Goal: Transaction & Acquisition: Obtain resource

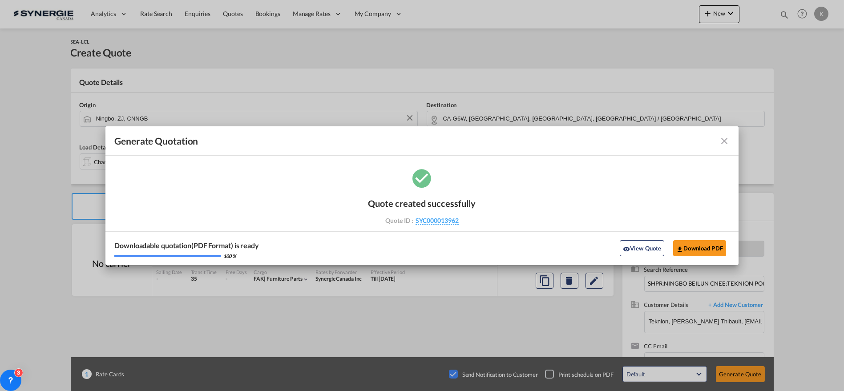
click at [722, 141] on md-icon "icon-close fg-AAA8AD cursor m-0" at bounding box center [724, 141] width 11 height 11
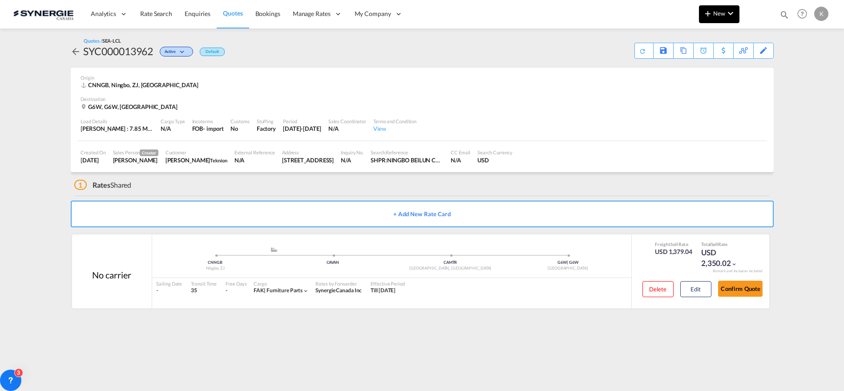
click at [712, 21] on button "New" at bounding box center [719, 14] width 40 height 18
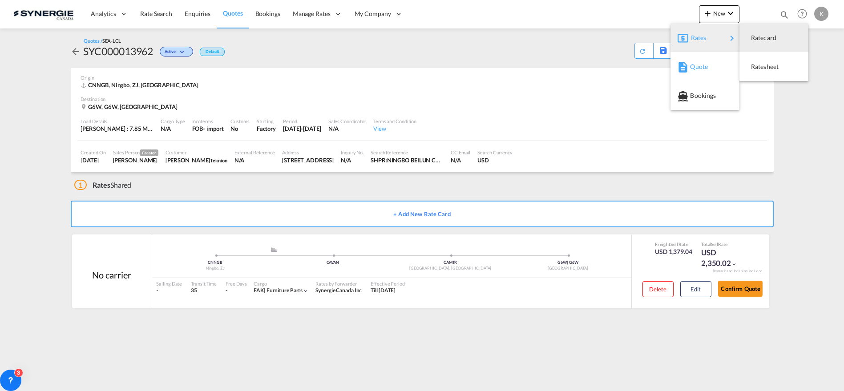
click at [698, 70] on span "Quote" at bounding box center [695, 67] width 10 height 18
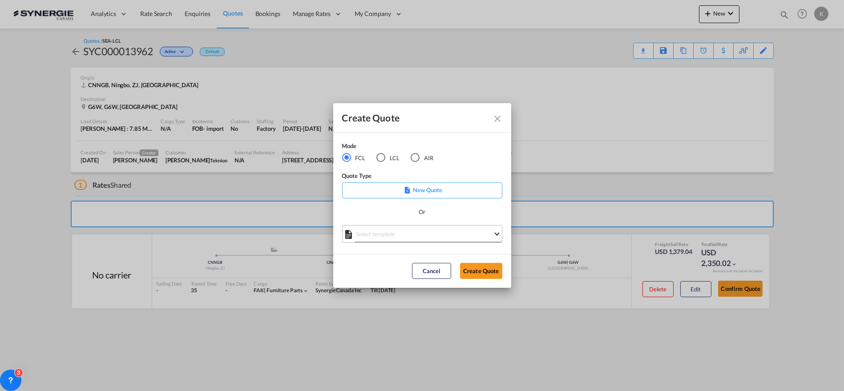
click at [396, 232] on md-select "Select template *NEW* FCL FREEHAND / DAP [PERSON_NAME] | [DATE] *NEW* Import FC…" at bounding box center [422, 234] width 160 height 18
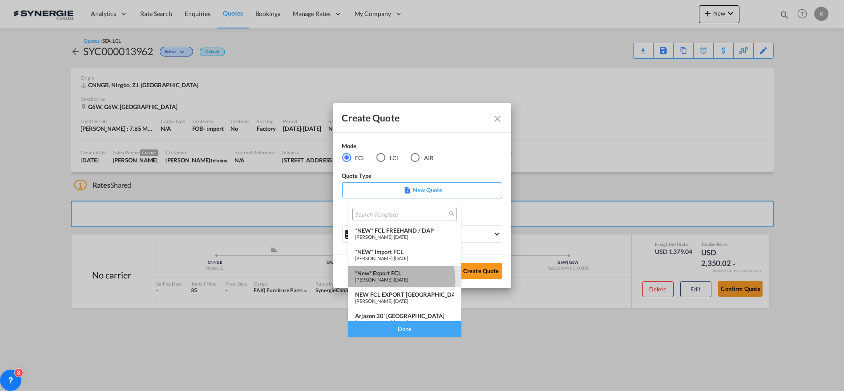
click at [388, 280] on span "[PERSON_NAME]" at bounding box center [373, 280] width 37 height 6
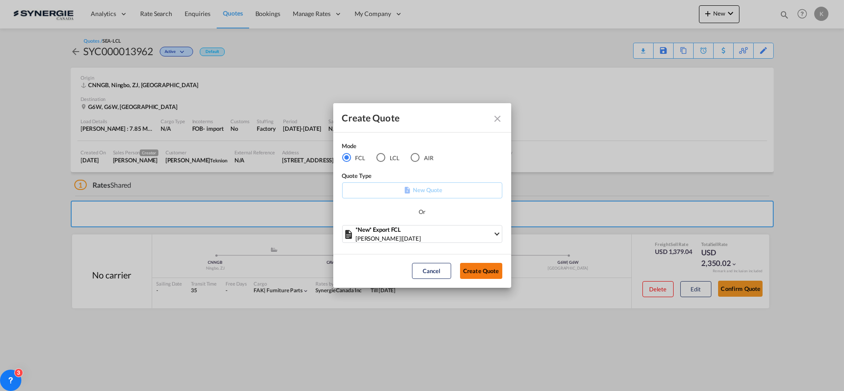
click at [473, 273] on button "Create Quote" at bounding box center [481, 271] width 42 height 16
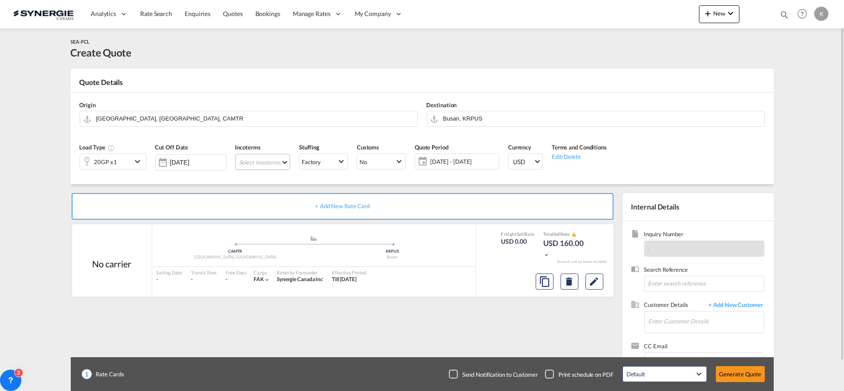
click at [264, 165] on md-select "Select Incoterms CFR - export Cost and Freight CPT - export Carrier Paid to CFR…" at bounding box center [262, 162] width 55 height 16
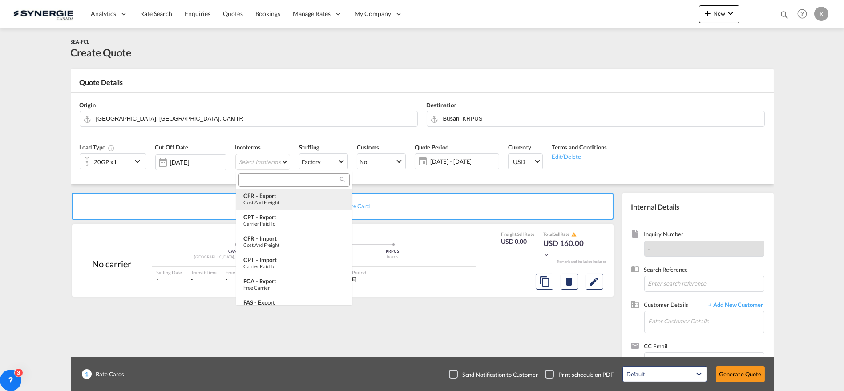
click at [272, 201] on div "Cost and Freight" at bounding box center [293, 202] width 101 height 6
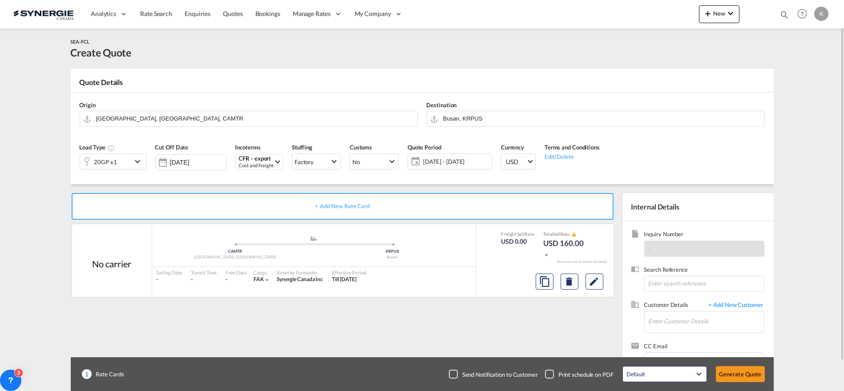
click at [133, 162] on md-icon "icon-chevron-down" at bounding box center [138, 161] width 13 height 11
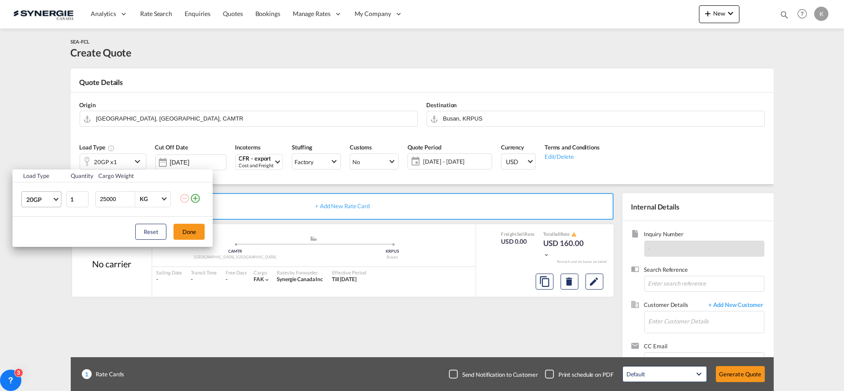
click at [39, 200] on span "20GP" at bounding box center [39, 199] width 26 height 9
click at [42, 223] on md-option "40GP" at bounding box center [49, 220] width 60 height 21
click at [110, 204] on input "25000" at bounding box center [117, 199] width 36 height 15
type input "20000"
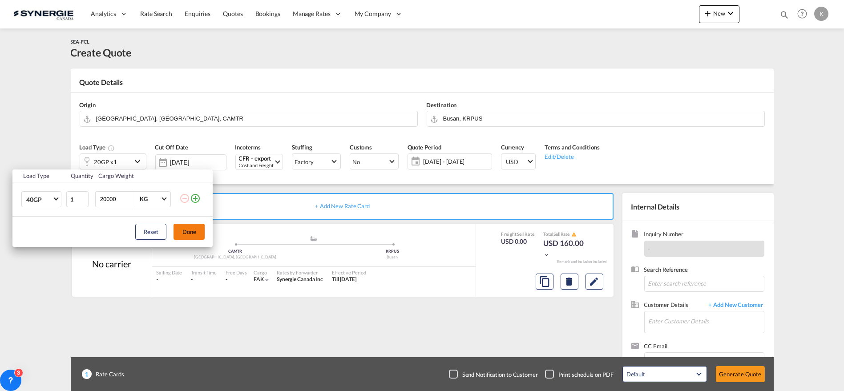
click at [199, 232] on button "Done" at bounding box center [188, 232] width 31 height 16
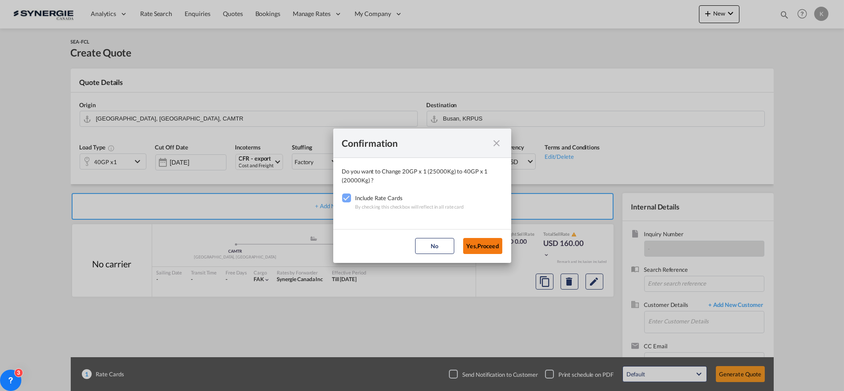
click at [486, 250] on button "Yes,Proceed" at bounding box center [482, 246] width 39 height 16
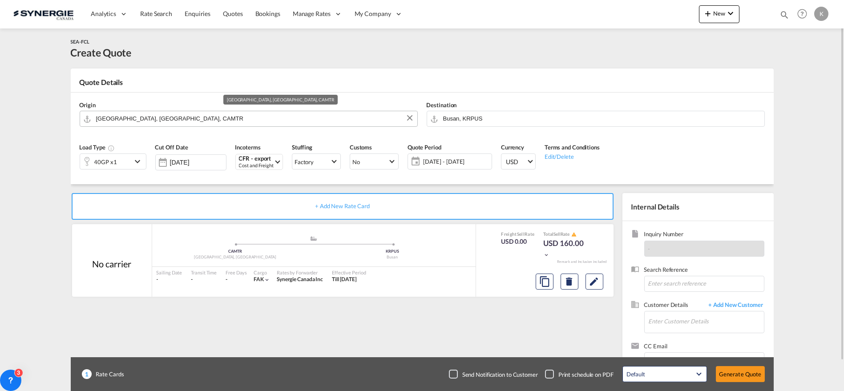
click at [119, 115] on input "[GEOGRAPHIC_DATA], [GEOGRAPHIC_DATA], CAMTR" at bounding box center [254, 119] width 317 height 16
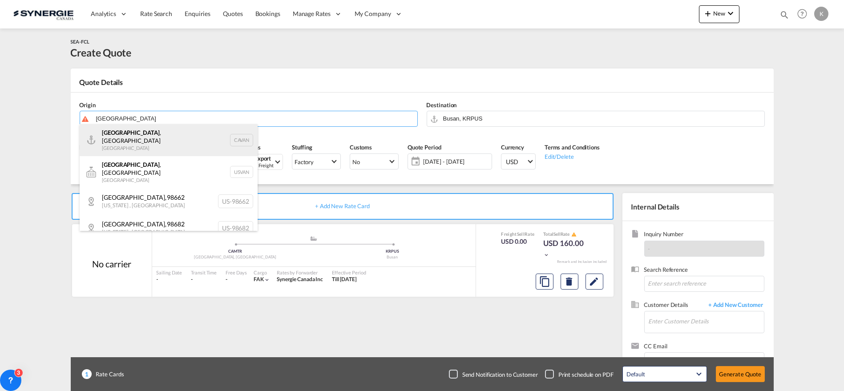
click at [126, 137] on div "[GEOGRAPHIC_DATA] , [GEOGRAPHIC_DATA] [GEOGRAPHIC_DATA] CAVAN" at bounding box center [169, 140] width 178 height 32
type input "[GEOGRAPHIC_DATA], [GEOGRAPHIC_DATA], CAVAN"
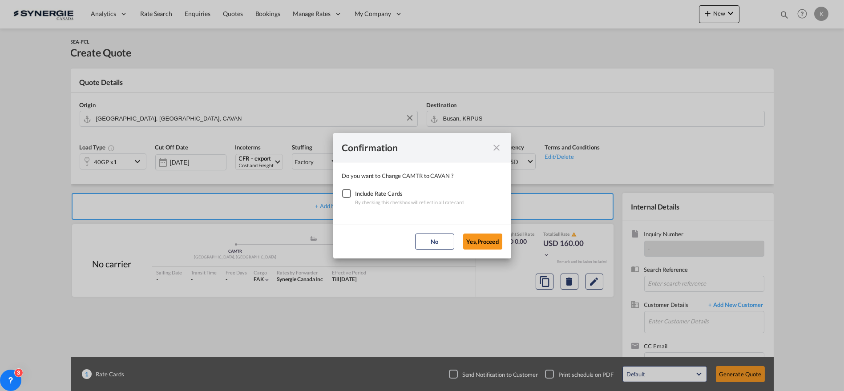
click at [342, 195] on div "Checkbox No Ink" at bounding box center [346, 193] width 9 height 9
click at [483, 241] on button "Yes,Proceed" at bounding box center [482, 241] width 39 height 16
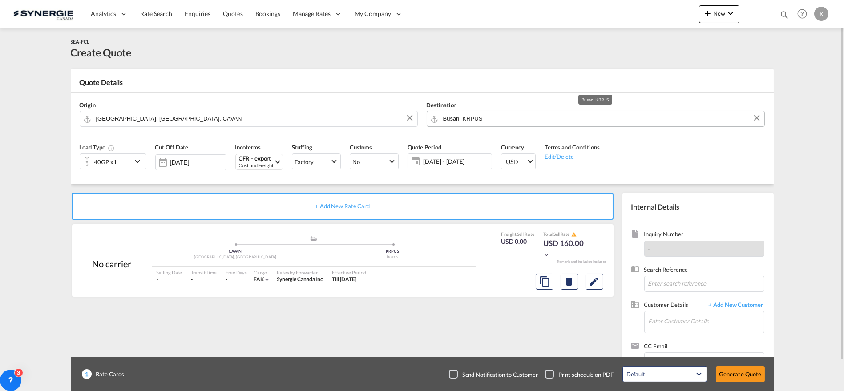
click at [460, 116] on input "Busan, KRPUS" at bounding box center [601, 119] width 317 height 16
type input "p"
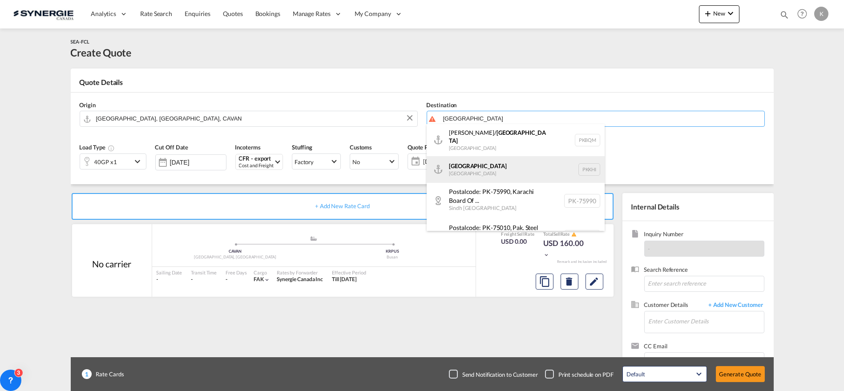
click at [469, 167] on div "Karachi [GEOGRAPHIC_DATA] PKKHI" at bounding box center [515, 169] width 178 height 27
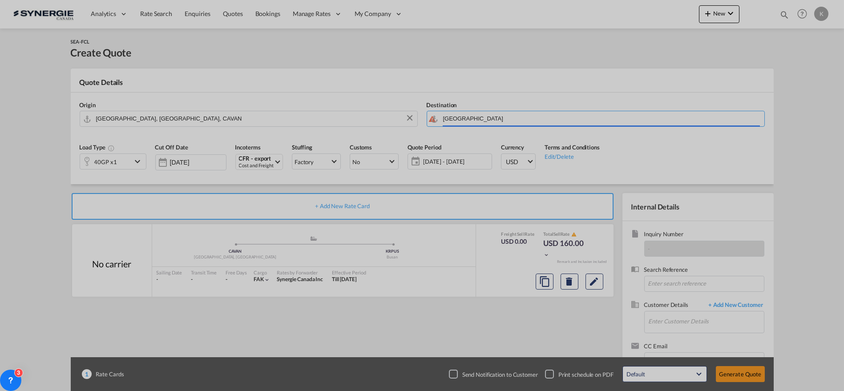
type input "[GEOGRAPHIC_DATA], PKKHI"
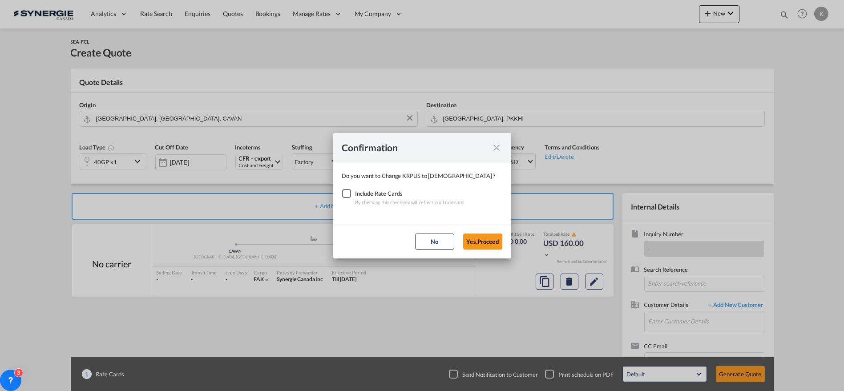
click at [342, 192] on div "Checkbox No Ink" at bounding box center [346, 193] width 9 height 9
click at [484, 244] on button "Yes,Proceed" at bounding box center [482, 241] width 39 height 16
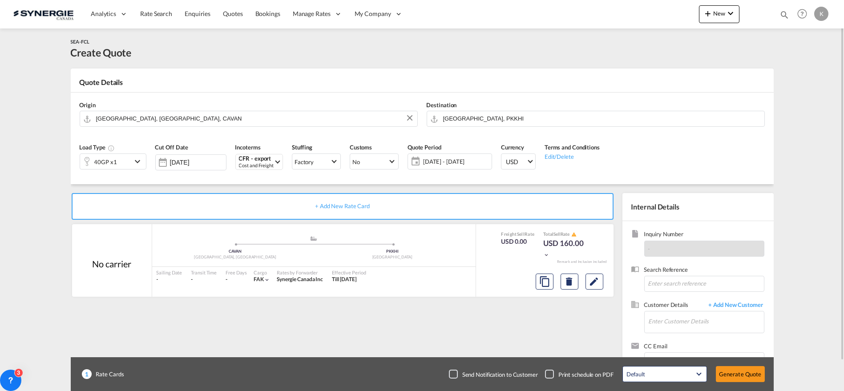
click at [452, 161] on span "[DATE] - [DATE]" at bounding box center [456, 161] width 66 height 8
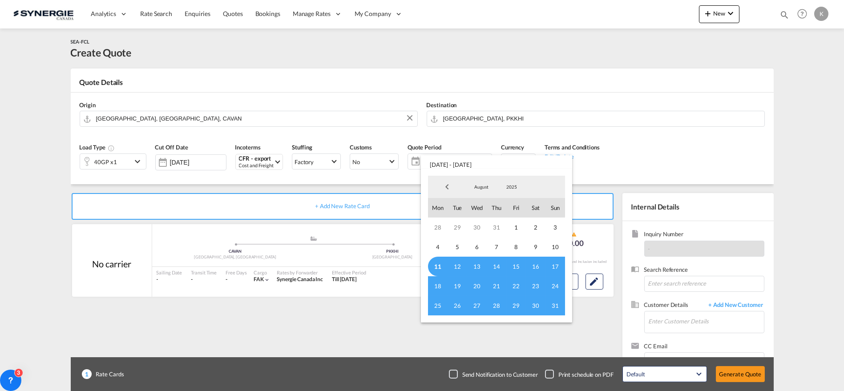
click at [438, 265] on span "11" at bounding box center [438, 267] width 20 height 20
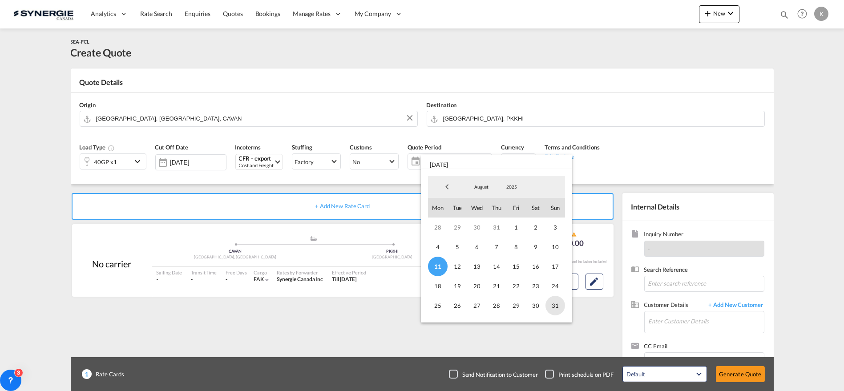
click at [556, 302] on span "31" at bounding box center [555, 306] width 20 height 20
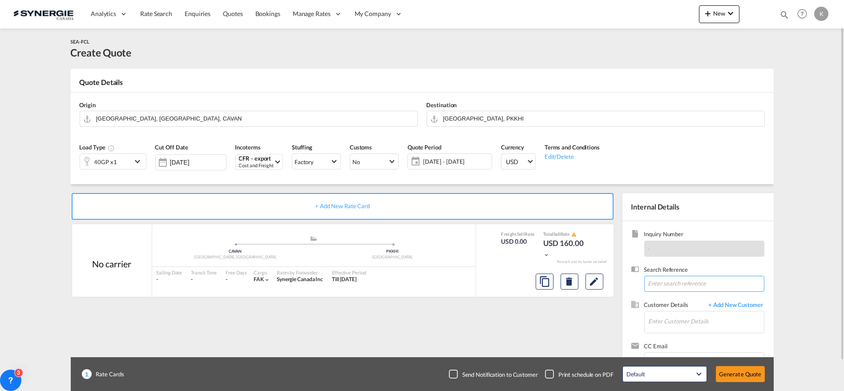
click at [724, 280] on input at bounding box center [704, 284] width 120 height 16
paste input "Re: Inquiry for Contracted Rates & Guaranteed Space – [GEOGRAPHIC_DATA] to [GEO…"
type input "Re: Inquiry for Contracted Rates & Guaranteed Space – [GEOGRAPHIC_DATA] to [GEO…"
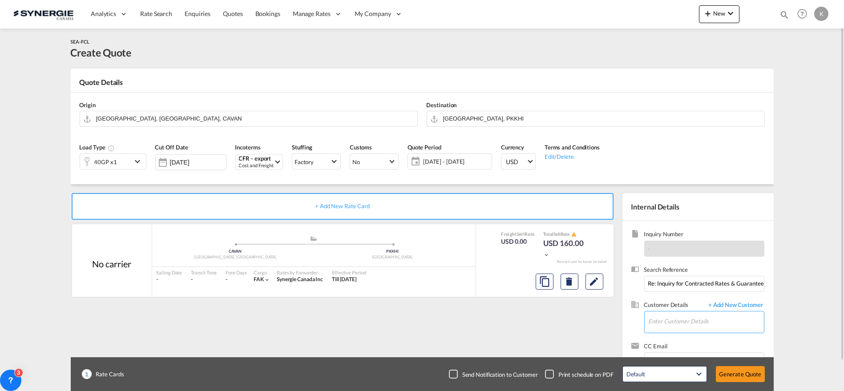
click at [729, 320] on input "Enter Customer Details" at bounding box center [705, 321] width 115 height 20
paste input "[EMAIL_ADDRESS][DOMAIN_NAME]"
type input "[EMAIL_ADDRESS][DOMAIN_NAME]"
click at [728, 305] on span "+ Add New Customer" at bounding box center [734, 306] width 60 height 10
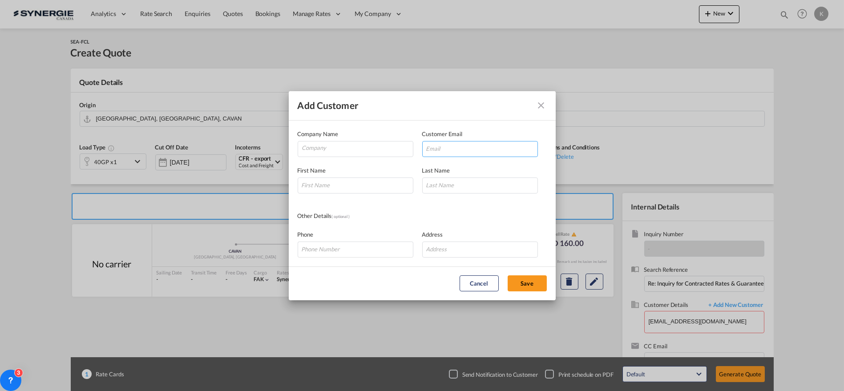
click at [453, 151] on input "Add Customer Company ..." at bounding box center [480, 149] width 116 height 16
paste input "[EMAIL_ADDRESS][DOMAIN_NAME]"
type input "[EMAIL_ADDRESS][DOMAIN_NAME]"
click at [330, 140] on div "Company Name" at bounding box center [360, 143] width 125 height 28
click at [326, 145] on input "Company" at bounding box center [357, 147] width 111 height 13
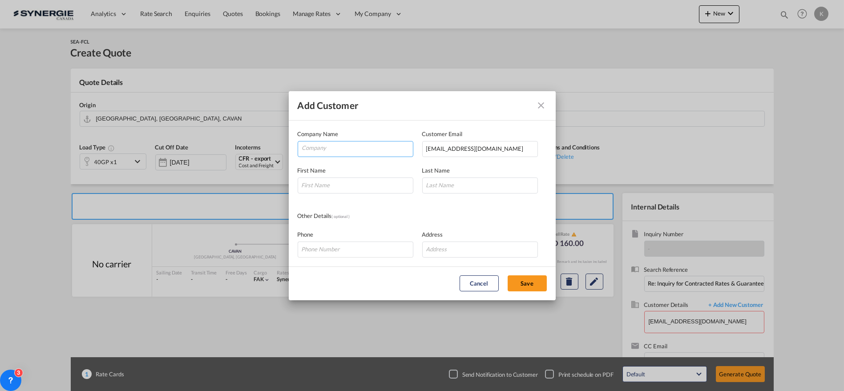
paste input "Vivid Shipping (Pvt.) Ltd."
type input "Vivid Shipping (Pvt.) Ltd."
click at [350, 186] on input "Add Customer Company ..." at bounding box center [356, 185] width 116 height 16
paste input "[PERSON_NAME]"
type input "[PERSON_NAME]"
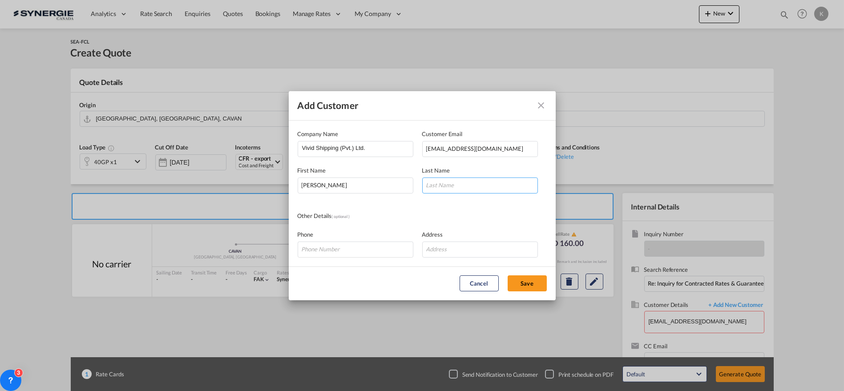
click at [450, 187] on input "Add Customer Company ..." at bounding box center [480, 185] width 116 height 16
paste input "[PERSON_NAME]"
type input "[PERSON_NAME]"
click at [332, 251] on input "Add Customer Company ..." at bounding box center [356, 249] width 116 height 16
paste input "92-34890512 – 13"
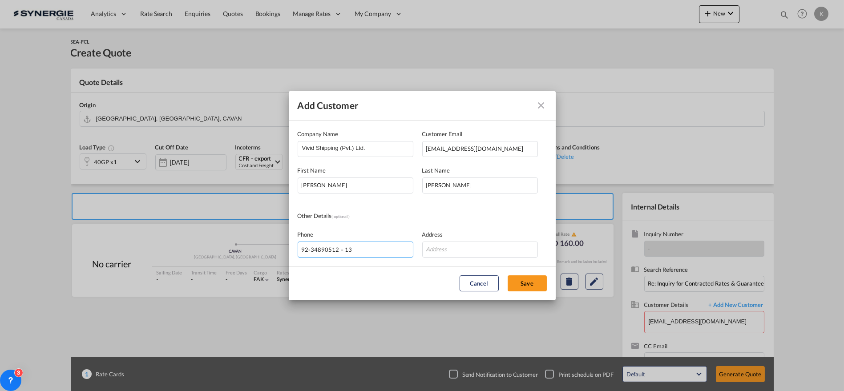
type input "92-34890512 – 13"
click at [455, 251] on input "Add Customer Company ..." at bounding box center [480, 249] width 116 height 16
paste input "[STREET_ADDRESS]"
type input "[STREET_ADDRESS]"
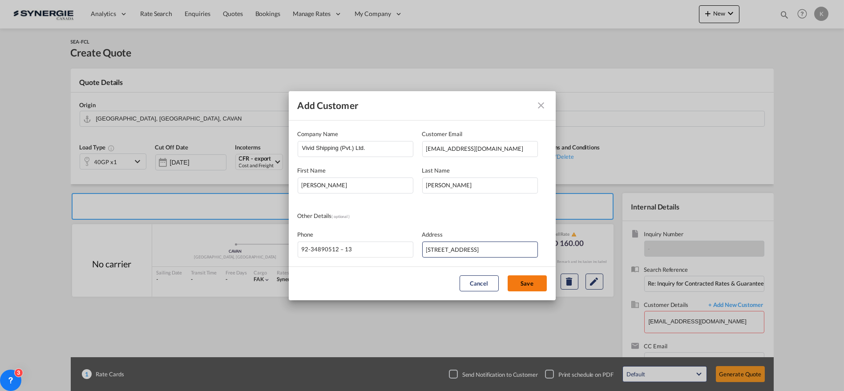
click at [524, 280] on button "Save" at bounding box center [526, 283] width 39 height 16
type input "Vivid Shipping (Pvt.) Ltd., [PERSON_NAME], [EMAIL_ADDRESS][DOMAIN_NAME]"
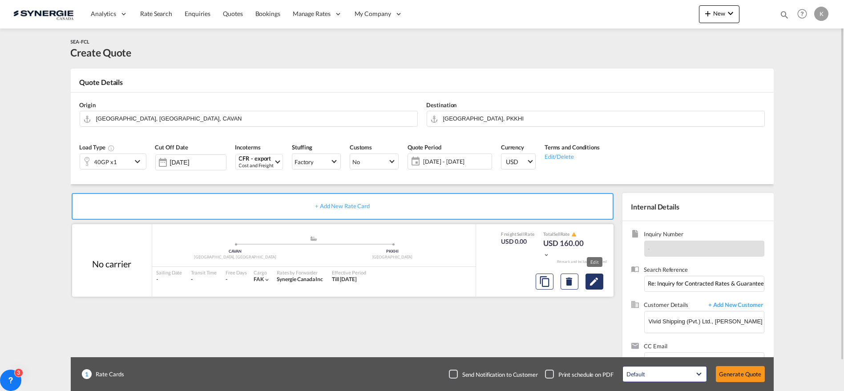
click at [594, 280] on md-icon "Edit" at bounding box center [594, 281] width 11 height 11
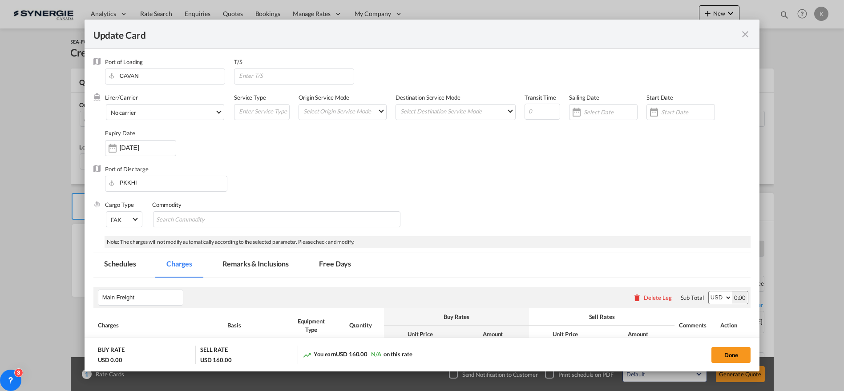
click at [130, 149] on input "[DATE]" at bounding box center [148, 147] width 56 height 7
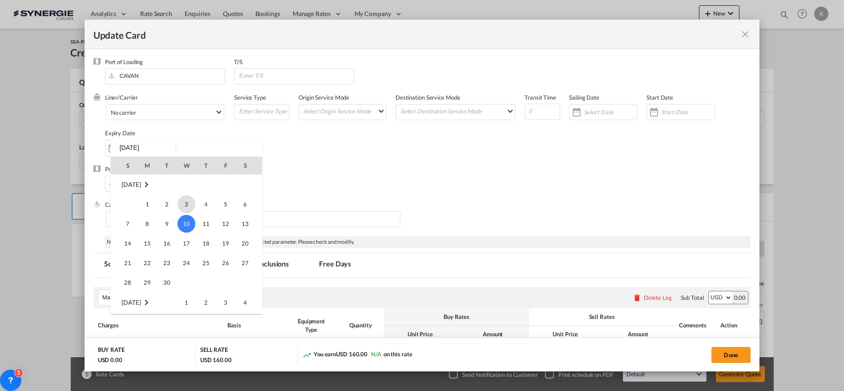
scroll to position [205873, 0]
click at [129, 279] on span "31" at bounding box center [128, 283] width 18 height 18
type input "[DATE]"
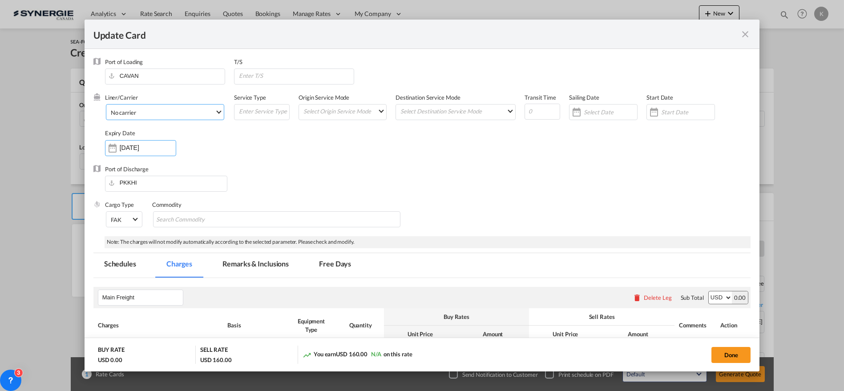
click at [175, 109] on span "No carrier" at bounding box center [163, 113] width 104 height 8
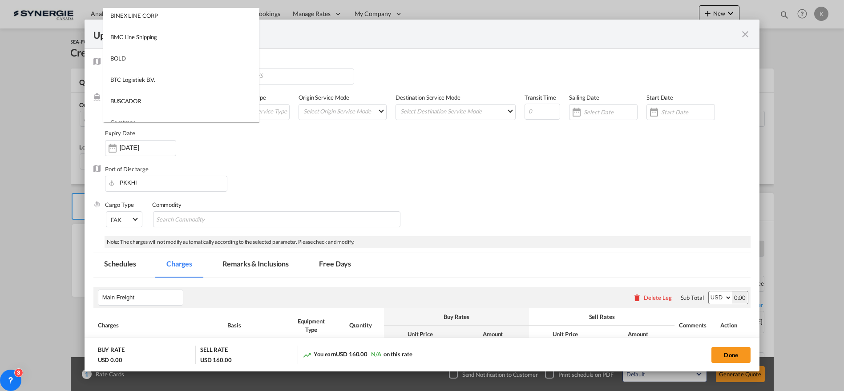
scroll to position [0, 0]
click at [147, 23] on input "search" at bounding box center [183, 18] width 151 height 21
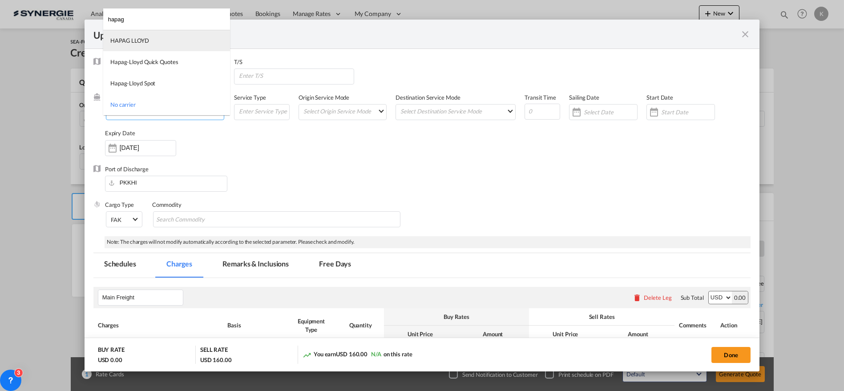
type input "hapag"
click at [152, 40] on md-option "HAPAG LLOYD" at bounding box center [166, 40] width 127 height 21
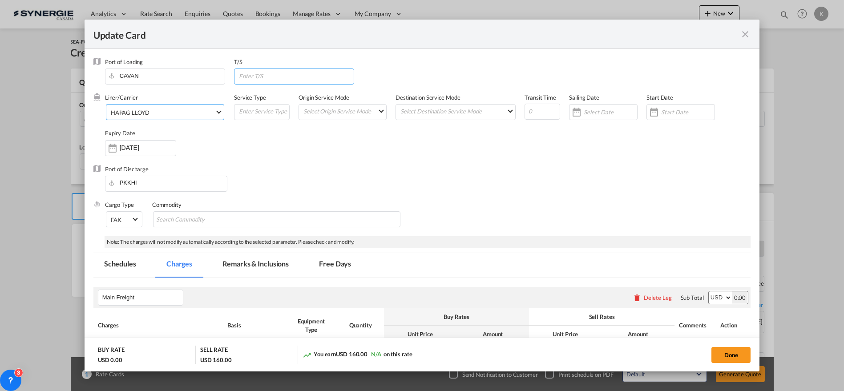
click at [269, 79] on input "Update Card Port ..." at bounding box center [296, 75] width 116 height 13
paste input "via [GEOGRAPHIC_DATA], [GEOGRAPHIC_DATA], [GEOGRAPHIC_DATA]; [GEOGRAPHIC_DATA],…"
type input "via [GEOGRAPHIC_DATA], [GEOGRAPHIC_DATA], [GEOGRAPHIC_DATA]; [GEOGRAPHIC_DATA],…"
click at [541, 114] on input "Update Card Port ..." at bounding box center [542, 112] width 36 height 16
type input "69"
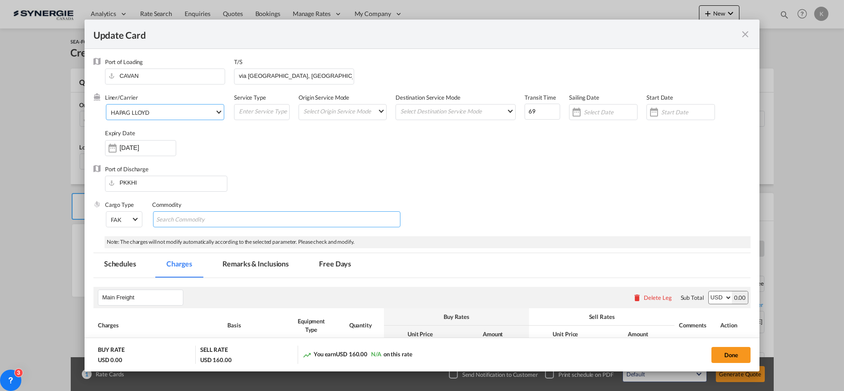
click at [218, 223] on input "Search Commodity" at bounding box center [196, 220] width 81 height 14
type input "General goods"
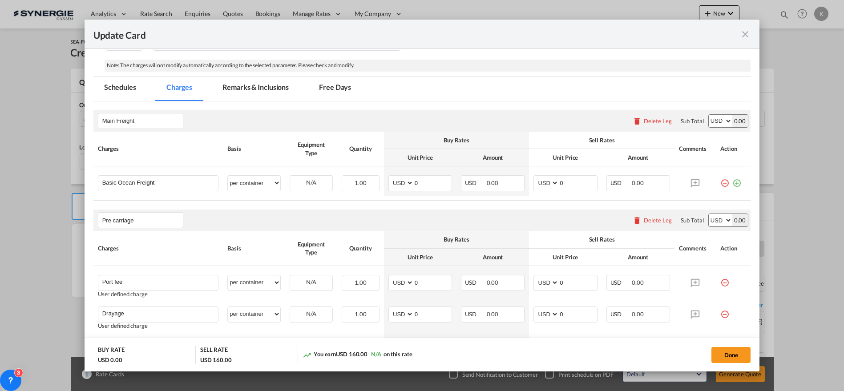
scroll to position [192, 0]
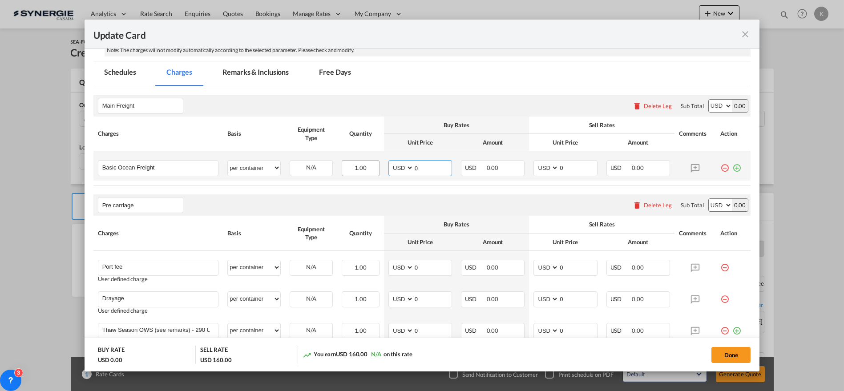
drag, startPoint x: 404, startPoint y: 168, endPoint x: 353, endPoint y: 168, distance: 51.1
click at [370, 168] on tr "Basic Ocean Freight Please Enter User Defined Charges Cannot Be Published per e…" at bounding box center [421, 165] width 657 height 29
drag, startPoint x: 407, startPoint y: 170, endPoint x: 423, endPoint y: 165, distance: 16.3
click at [407, 170] on select "AED AFN ALL AMD ANG AOA ARS AUD AWG AZN BAM BBD BDT BGN BHD BIF BMD BND [PERSON…" at bounding box center [401, 168] width 23 height 12
type input "4957"
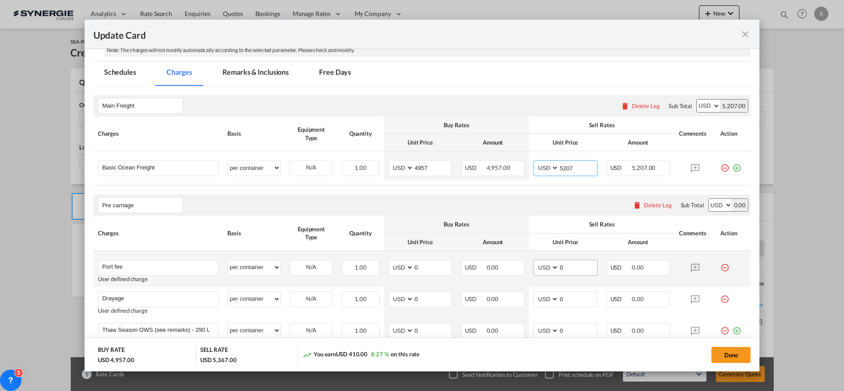
type input "5207"
drag, startPoint x: 555, startPoint y: 266, endPoint x: 534, endPoint y: 265, distance: 20.9
click at [534, 265] on md-input-container "AED AFN ALL AMD ANG AOA ARS AUD AWG AZN BAM BBD BDT BGN BHD BIF BMD BND [PERSON…" at bounding box center [565, 268] width 64 height 16
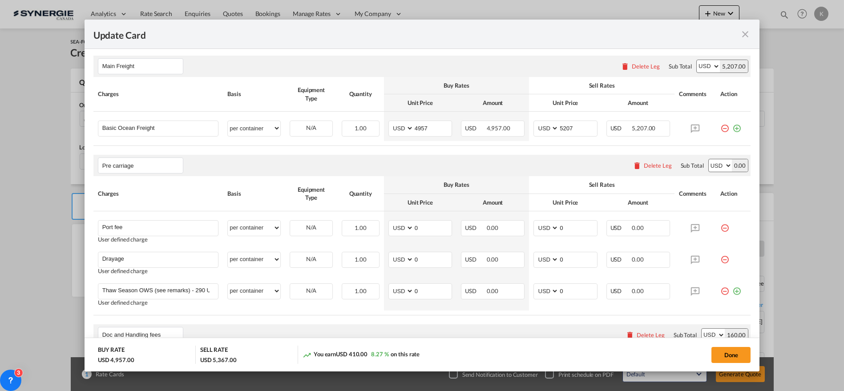
scroll to position [251, 0]
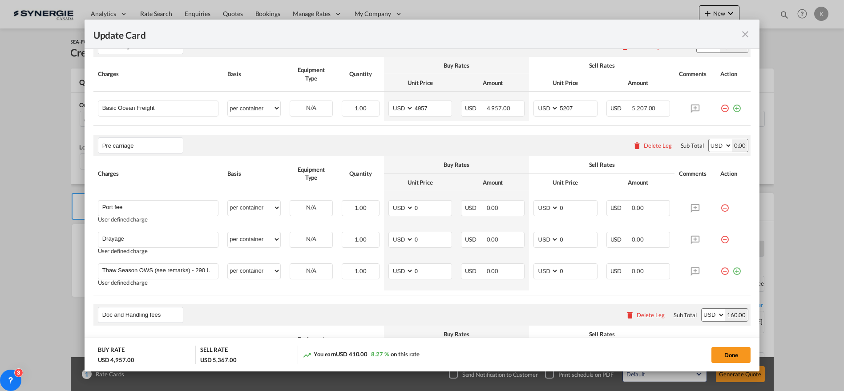
click at [658, 147] on div "Delete Leg" at bounding box center [657, 145] width 28 height 7
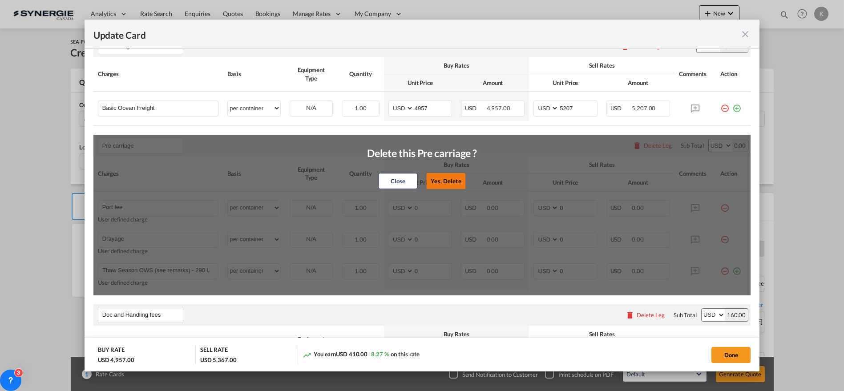
click at [444, 182] on button "Yes, Delete" at bounding box center [445, 181] width 39 height 16
type input "Doc and Handling fees"
type input "SOLAS/VGM Fee"
select select "per B/L"
type input "30"
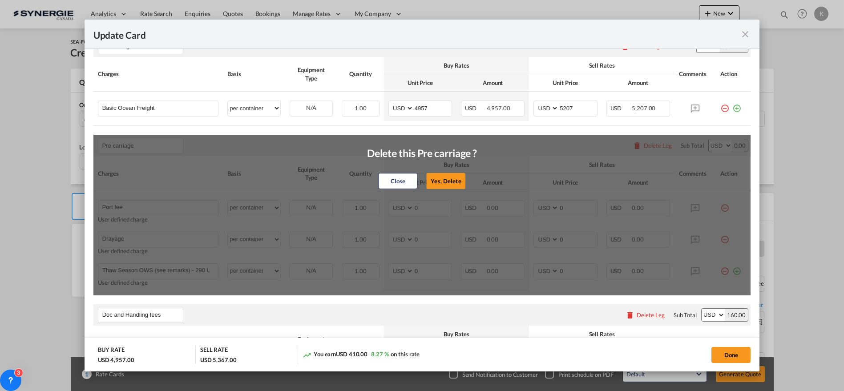
type input "B13 Export declaration"
select select "per B/L"
type input "35"
type input "Doc fee"
select select "per B/L"
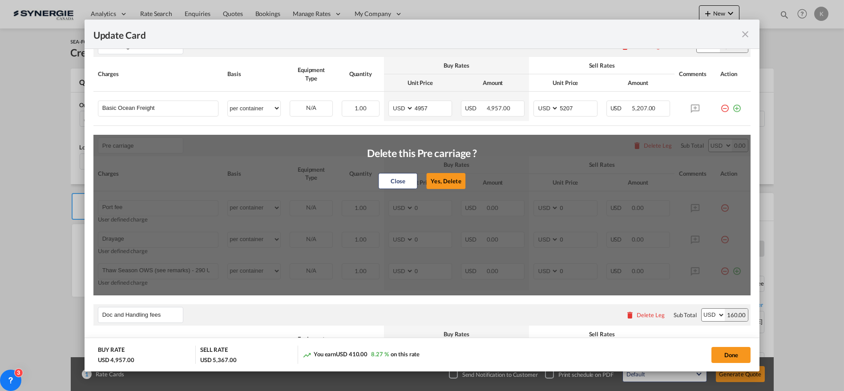
type input "30"
type input "Cargo Coverage"
type input "Cargo Coverage - Rate to be confirmed depending on commodity and value Min 50 U…"
select select "per shipment"
type input "0"
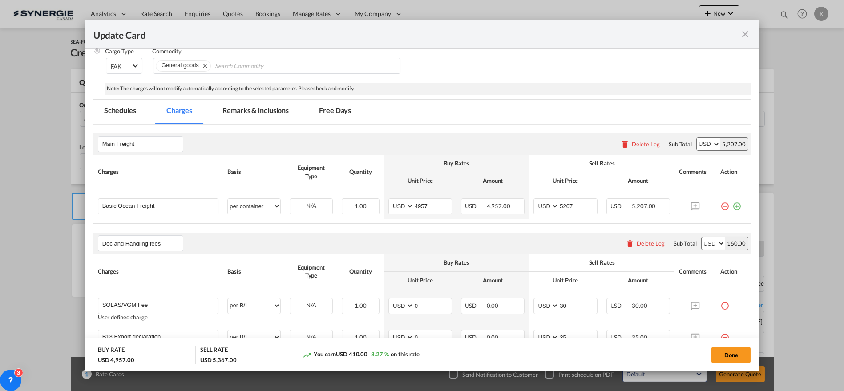
scroll to position [133, 0]
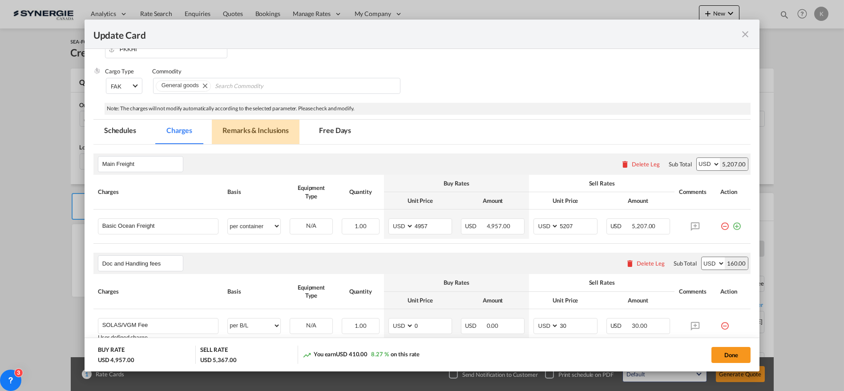
click at [229, 134] on md-tab-item "Remarks & Inclusions" at bounding box center [256, 132] width 88 height 24
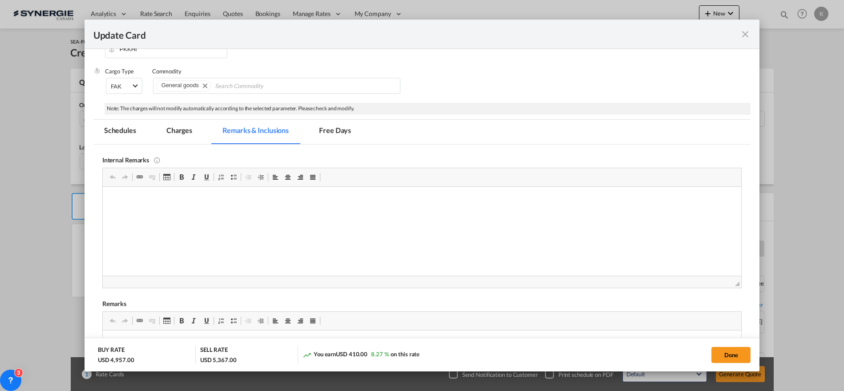
scroll to position [0, 0]
click at [185, 132] on md-tab-item "Charges" at bounding box center [179, 132] width 47 height 24
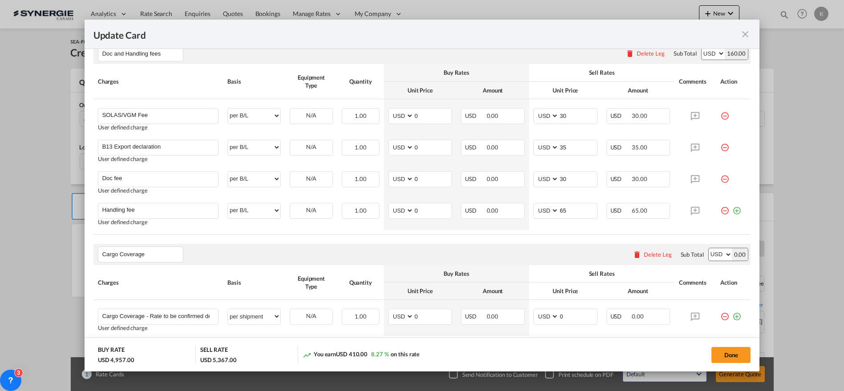
scroll to position [395, 0]
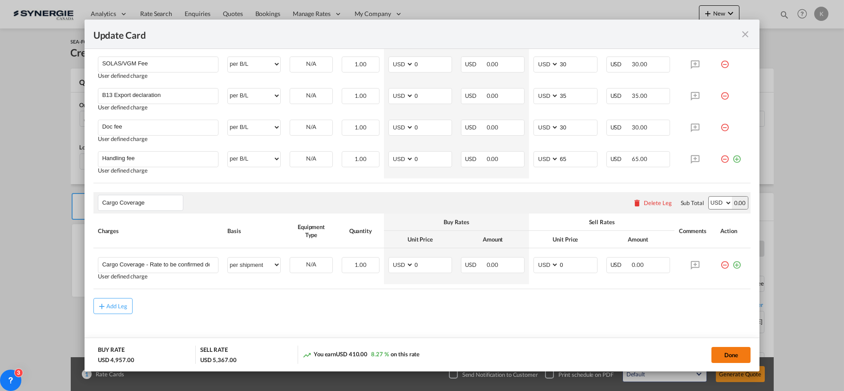
click at [732, 354] on button "Done" at bounding box center [730, 355] width 39 height 16
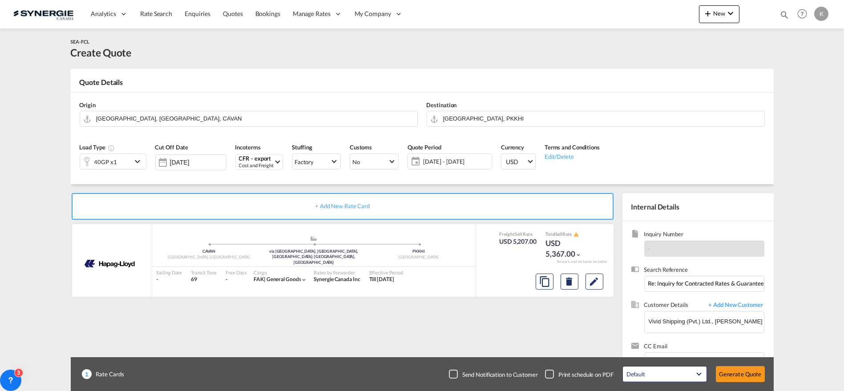
type input "[DATE]"
click at [549, 284] on md-icon "assets/icons/custom/copyQuote.svg" at bounding box center [544, 281] width 11 height 11
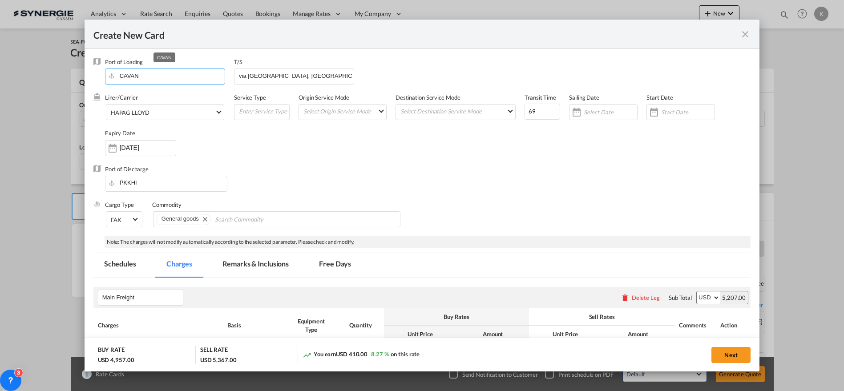
drag, startPoint x: 154, startPoint y: 79, endPoint x: 104, endPoint y: 78, distance: 50.7
click at [104, 78] on div "Port of Loading [GEOGRAPHIC_DATA] T/S via [GEOGRAPHIC_DATA], [GEOGRAPHIC_DATA],…" at bounding box center [421, 76] width 657 height 36
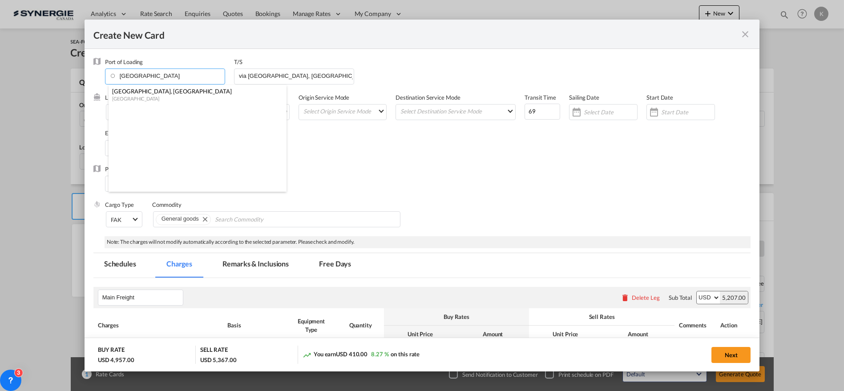
click at [118, 103] on div "[GEOGRAPHIC_DATA], AB [GEOGRAPHIC_DATA]" at bounding box center [194, 95] width 171 height 20
type input "[GEOGRAPHIC_DATA], [GEOGRAPHIC_DATA], [GEOGRAPHIC_DATA]"
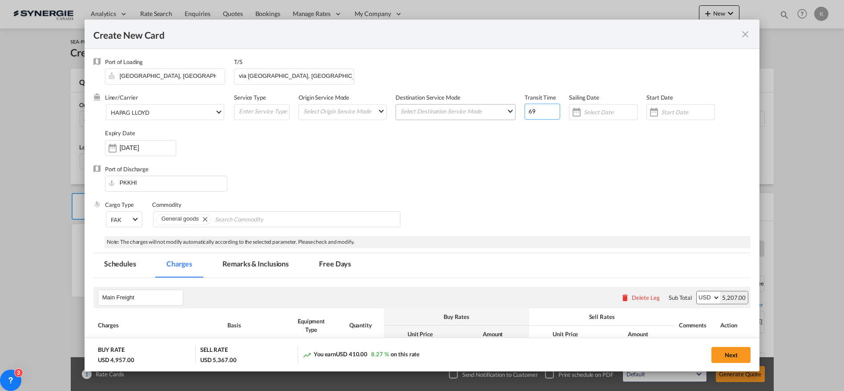
click at [496, 111] on div "Liner/Carrier HAPAG [PERSON_NAME] 2HM LOGISTICS D.O.O AAXL GLOBAL SHIPPING LINE…" at bounding box center [428, 128] width 646 height 71
type input "67"
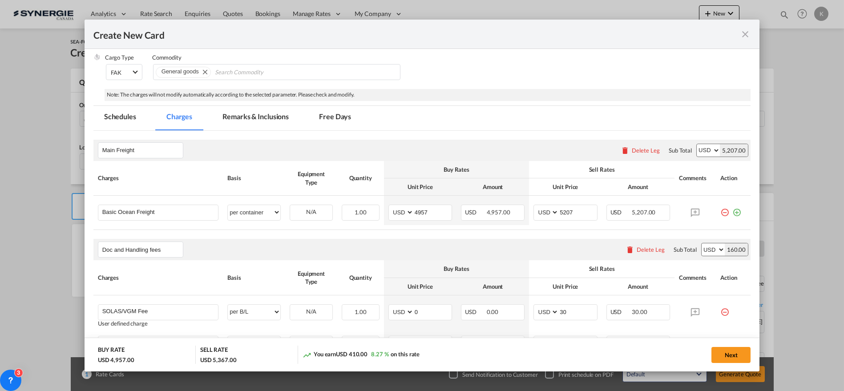
scroll to position [166, 0]
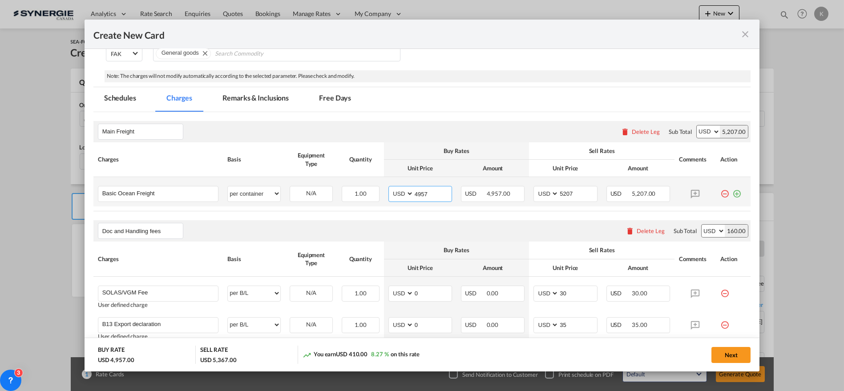
drag, startPoint x: 410, startPoint y: 193, endPoint x: 397, endPoint y: 193, distance: 13.3
click at [397, 193] on md-input-container "AED AFN ALL AMD ANG AOA ARS AUD AWG AZN BAM BBD BDT BGN BHD BIF BMD BND [PERSON…" at bounding box center [420, 194] width 64 height 16
drag, startPoint x: 426, startPoint y: 191, endPoint x: 393, endPoint y: 191, distance: 33.4
click at [393, 191] on md-input-container "AED AFN ALL AMD ANG AOA ARS AUD AWG AZN BAM BBD BDT BGN BHD BIF BMD BND [PERSON…" at bounding box center [420, 194] width 64 height 16
click at [426, 194] on input "4957" at bounding box center [433, 192] width 38 height 13
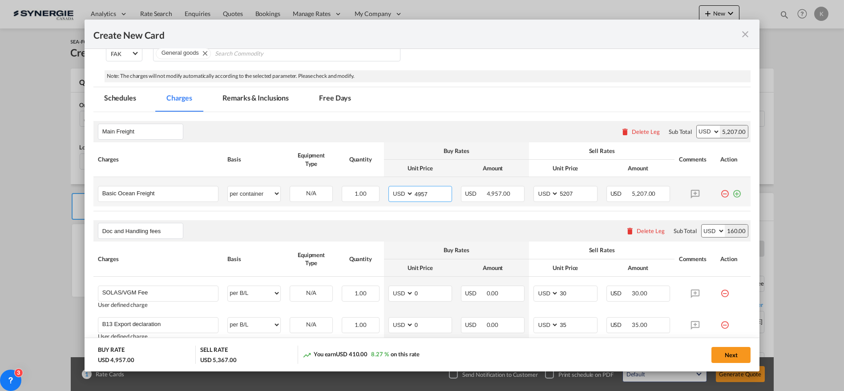
click at [426, 194] on input "4957" at bounding box center [433, 192] width 38 height 13
drag, startPoint x: 432, startPoint y: 194, endPoint x: 388, endPoint y: 191, distance: 44.6
click at [388, 194] on md-input-container "AED AFN ALL AMD ANG AOA ARS AUD AWG AZN BAM BBD BDT BGN BHD BIF BMD BND [PERSON…" at bounding box center [420, 194] width 64 height 16
type input "5010"
type input "5261"
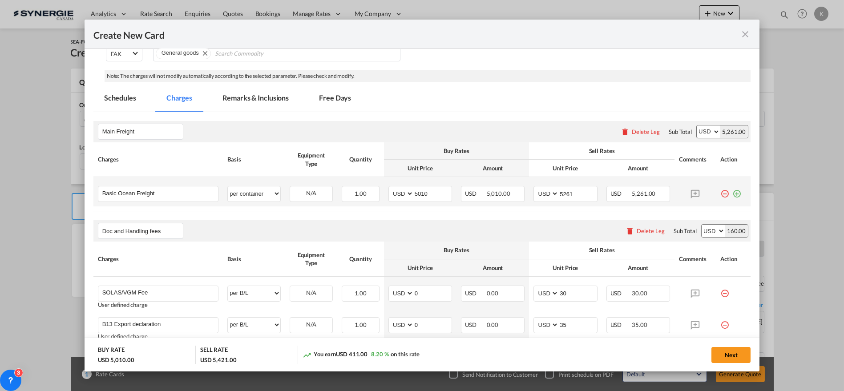
click at [732, 193] on md-icon "icon-plus-circle-outline green-400-fg" at bounding box center [736, 190] width 9 height 9
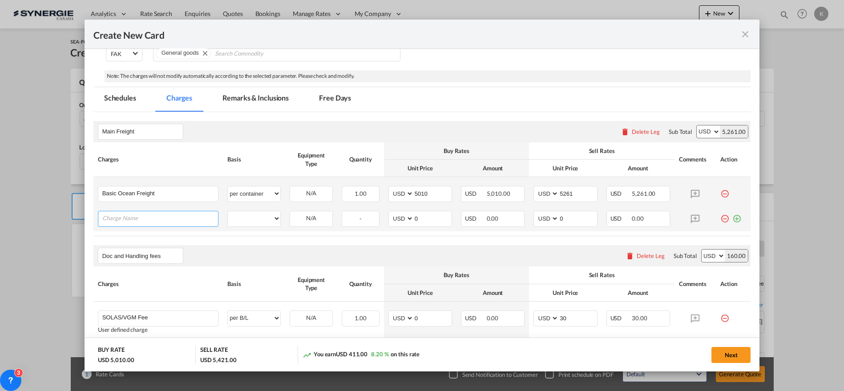
click at [195, 217] on input "Charge Name" at bounding box center [160, 217] width 116 height 13
paste input "Rail; Between 30.968 and 32.49 TON container gross weight USD - 425"
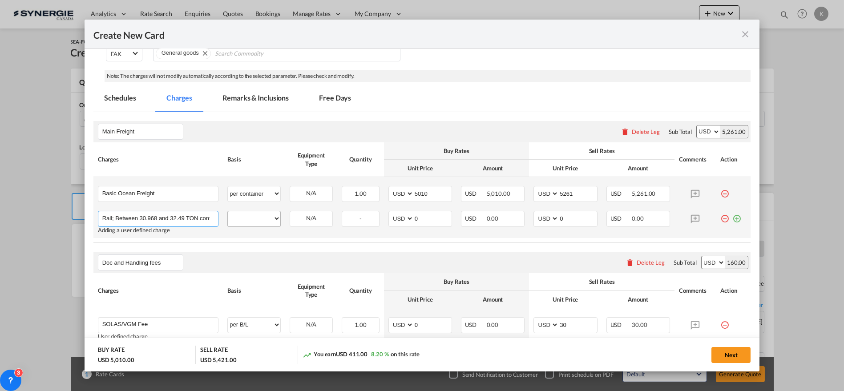
scroll to position [0, 77]
type input "Rail; Between 30.968 and 32.49 TON container gross weight USD - 425"
click at [259, 220] on select "per equipment per container per B/L per shipping bill per shipment % on freight…" at bounding box center [254, 218] width 52 height 14
select select "per container"
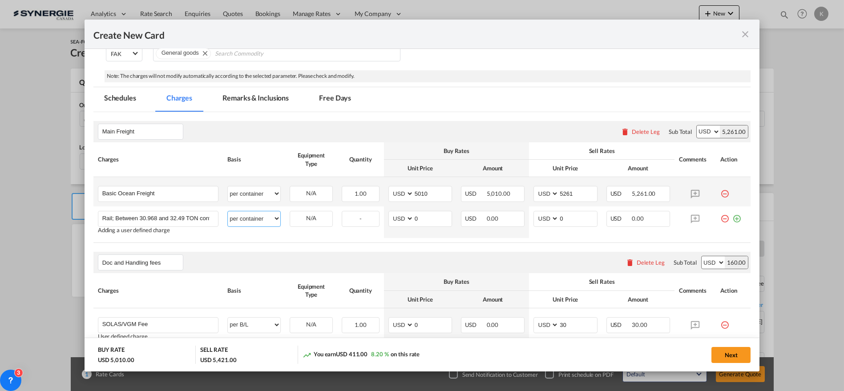
click at [228, 211] on select "per equipment per container per B/L per shipping bill per shipment % on freight…" at bounding box center [254, 218] width 52 height 14
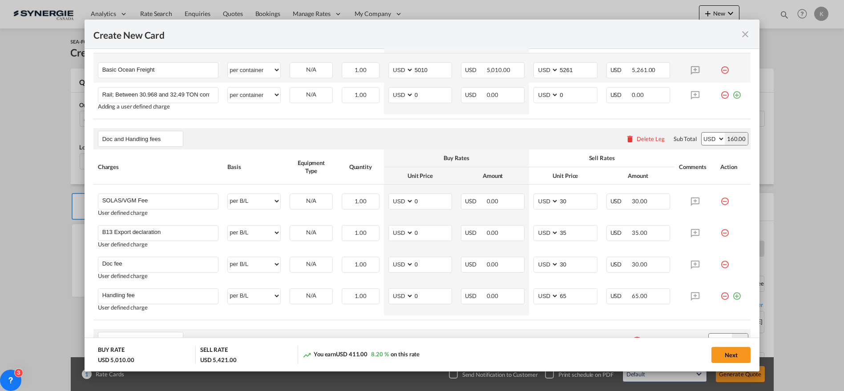
scroll to position [293, 0]
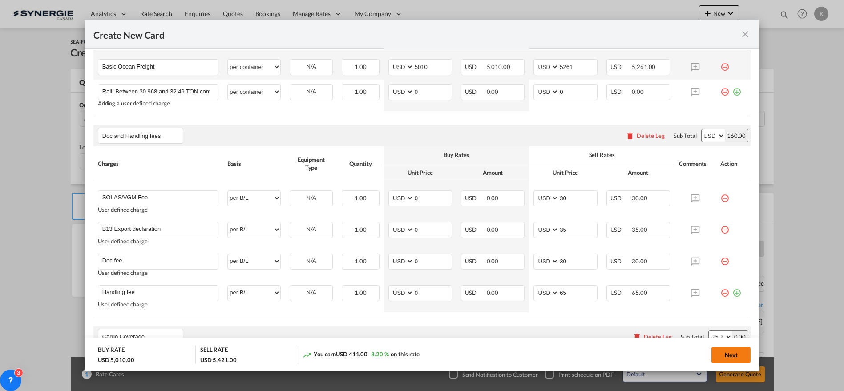
click at [730, 355] on button "Next" at bounding box center [730, 355] width 39 height 16
type input "[DATE]"
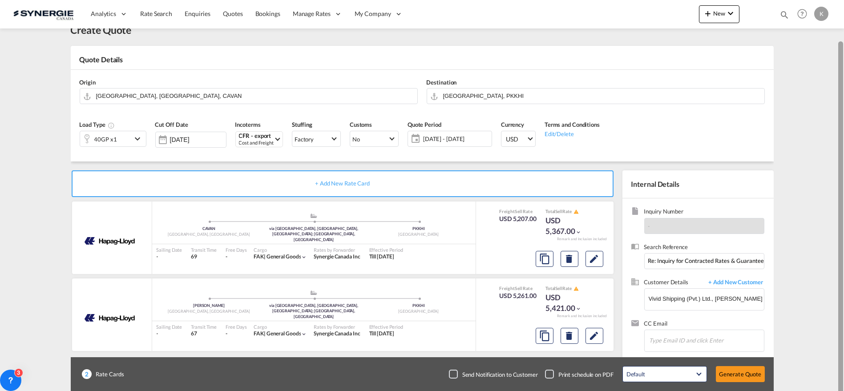
scroll to position [32, 0]
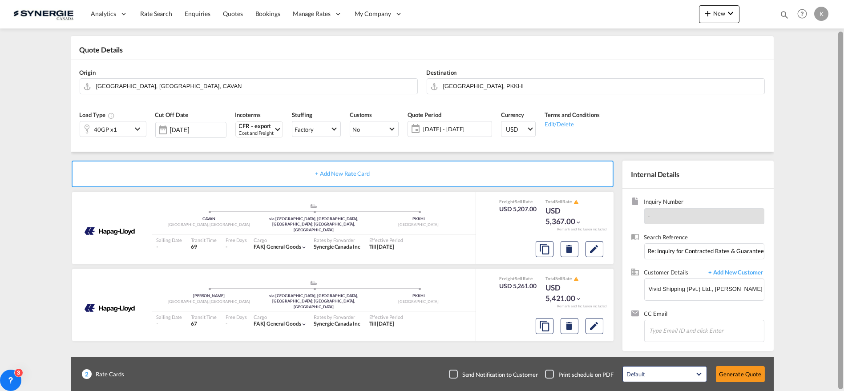
drag, startPoint x: 839, startPoint y: 121, endPoint x: 820, endPoint y: 220, distance: 100.5
click at [822, 219] on md-content "Analytics Reports Dashboard Rate Search Enquiries Quotes Bookings" at bounding box center [422, 195] width 844 height 391
click at [542, 254] on md-icon "assets/icons/custom/copyQuote.svg" at bounding box center [544, 249] width 11 height 11
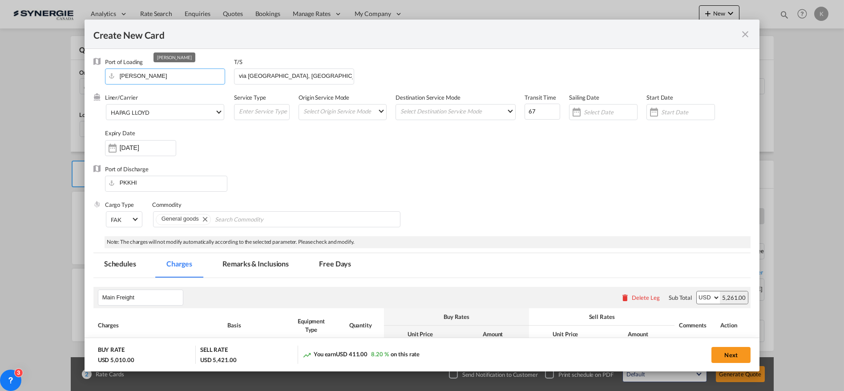
click at [151, 77] on input "[PERSON_NAME]" at bounding box center [166, 75] width 115 height 13
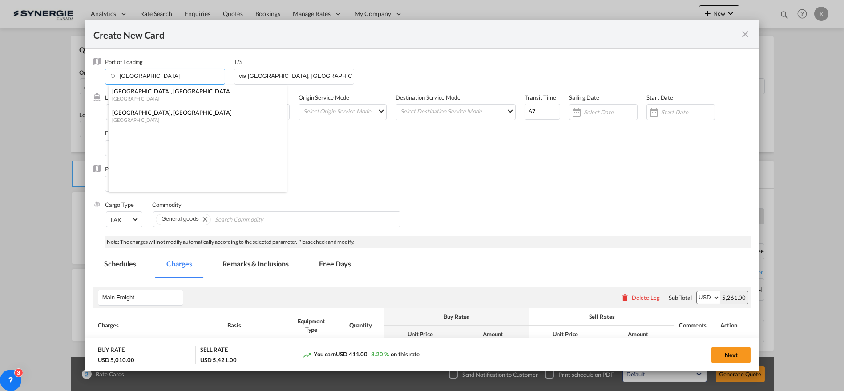
click at [136, 113] on div "[GEOGRAPHIC_DATA], [GEOGRAPHIC_DATA]" at bounding box center [194, 113] width 165 height 8
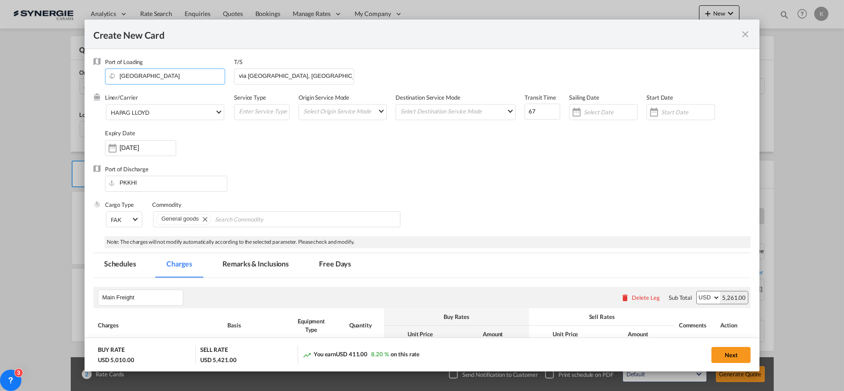
type input "[GEOGRAPHIC_DATA], [GEOGRAPHIC_DATA], CAMTR"
drag, startPoint x: 540, startPoint y: 111, endPoint x: 499, endPoint y: 111, distance: 40.9
click at [499, 111] on div "Liner/Carrier HAPAG [PERSON_NAME] 2HM LOGISTICS D.O.O AAXL GLOBAL SHIPPING LINE…" at bounding box center [428, 128] width 646 height 71
type input "55"
drag, startPoint x: 266, startPoint y: 73, endPoint x: 217, endPoint y: 73, distance: 49.4
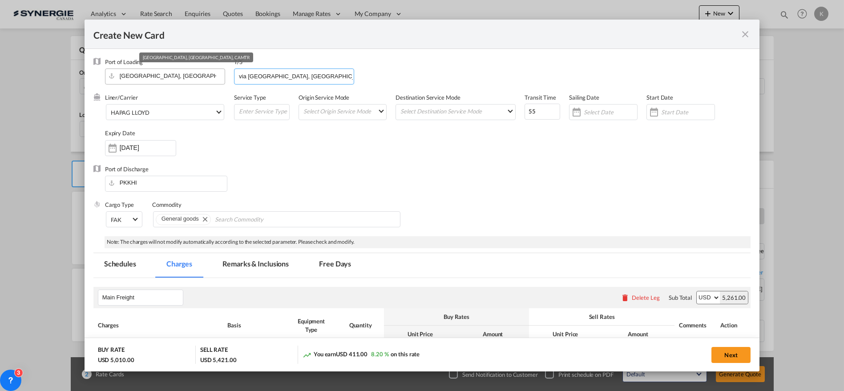
click at [217, 73] on div "Port of Loading [GEOGRAPHIC_DATA], [GEOGRAPHIC_DATA], CAMTR T/S via [GEOGRAPHIC…" at bounding box center [428, 76] width 646 height 36
type input "[GEOGRAPHIC_DATA], [GEOGRAPHIC_DATA]"
click at [262, 148] on div "Liner/Carrier HAPAG [PERSON_NAME] 2HM LOGISTICS D.O.O AAXL GLOBAL SHIPPING LINE…" at bounding box center [428, 128] width 646 height 71
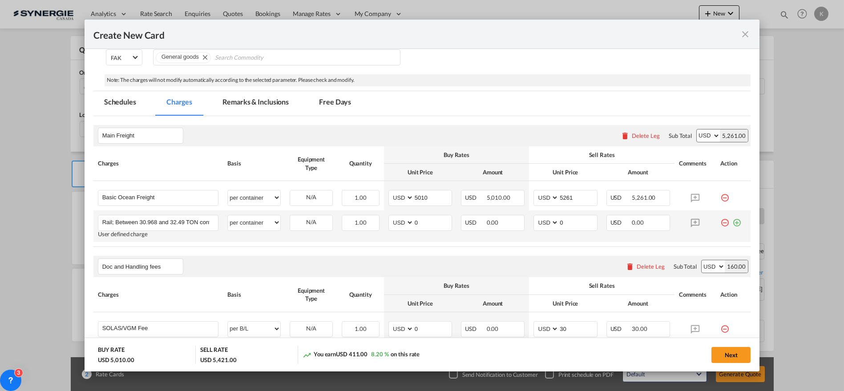
scroll to position [162, 0]
drag, startPoint x: 428, startPoint y: 193, endPoint x: 381, endPoint y: 193, distance: 46.7
click at [384, 193] on td "AED AFN ALL AMD ANG AOA ARS AUD AWG AZN BAM BBD BDT BGN BHD BIF BMD BND [PERSON…" at bounding box center [420, 195] width 72 height 29
type input "2659"
type input "2909"
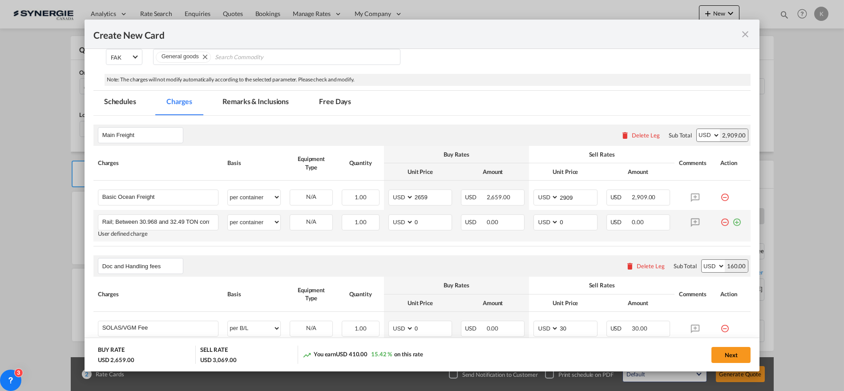
click at [720, 221] on md-icon "icon-minus-circle-outline red-400-fg" at bounding box center [724, 218] width 9 height 9
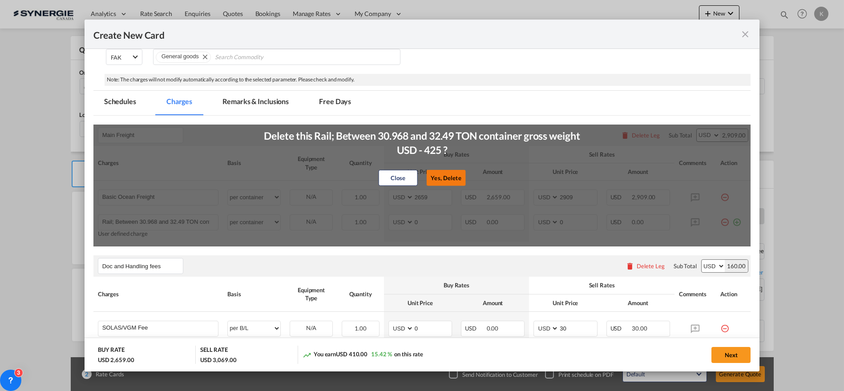
click at [444, 178] on button "Yes, Delete" at bounding box center [445, 178] width 39 height 16
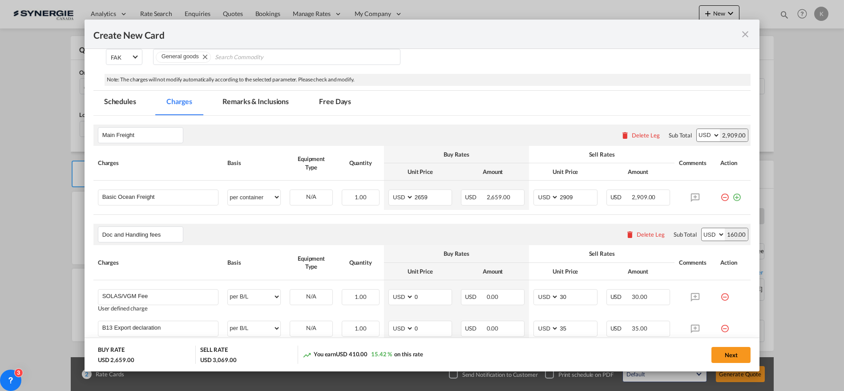
drag, startPoint x: 729, startPoint y: 354, endPoint x: 691, endPoint y: 343, distance: 40.0
click at [729, 353] on button "Next" at bounding box center [730, 355] width 39 height 16
type input "[DATE]"
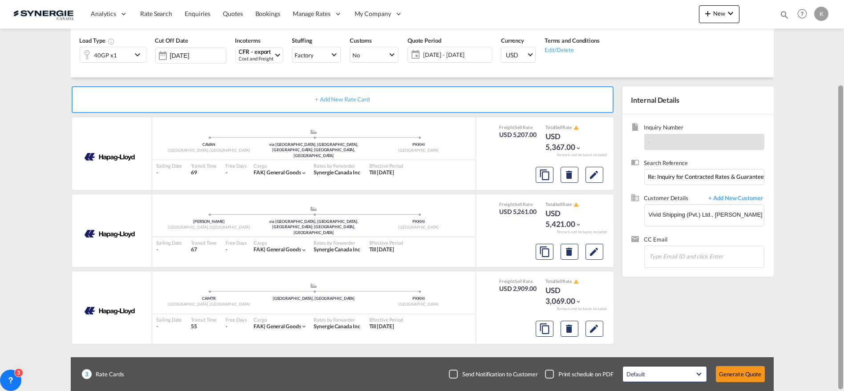
scroll to position [107, 0]
drag, startPoint x: 841, startPoint y: 218, endPoint x: 732, endPoint y: 308, distance: 141.5
click at [817, 302] on md-content "Analytics Reports Dashboard Rate Search Enquiries Quotes Bookings" at bounding box center [422, 195] width 844 height 391
click at [552, 183] on button "Copy" at bounding box center [544, 175] width 18 height 16
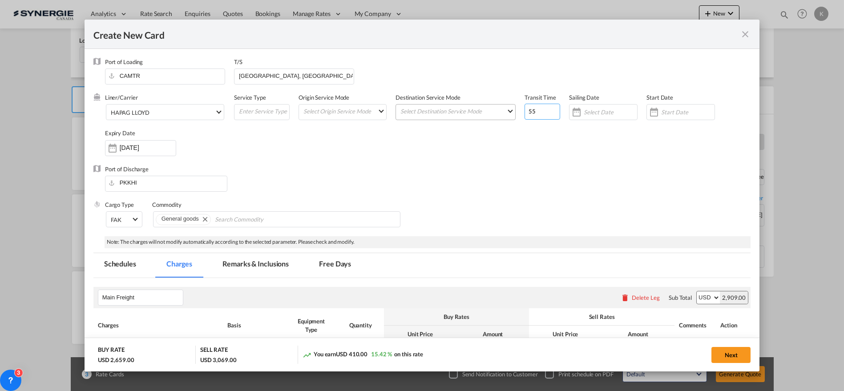
drag, startPoint x: 536, startPoint y: 116, endPoint x: 508, endPoint y: 116, distance: 28.0
click at [508, 116] on div "Liner/Carrier HAPAG [PERSON_NAME] 2HM LOGISTICS D.O.O AAXL GLOBAL SHIPPING LINE…" at bounding box center [428, 128] width 646 height 71
type input "63"
click at [146, 82] on input "CAMTR" at bounding box center [166, 75] width 115 height 13
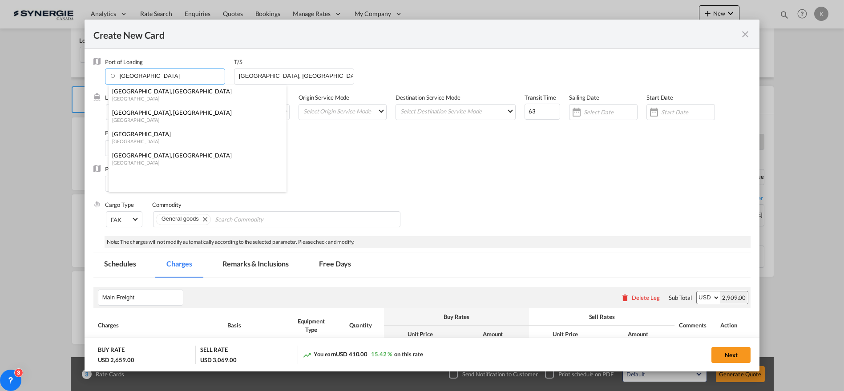
click at [144, 94] on div "[GEOGRAPHIC_DATA], [GEOGRAPHIC_DATA]" at bounding box center [194, 91] width 165 height 8
type input "[GEOGRAPHIC_DATA], [GEOGRAPHIC_DATA], CATOR"
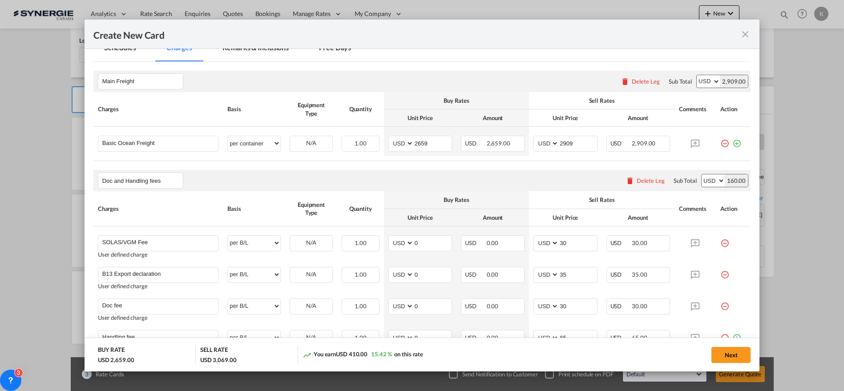
scroll to position [223, 0]
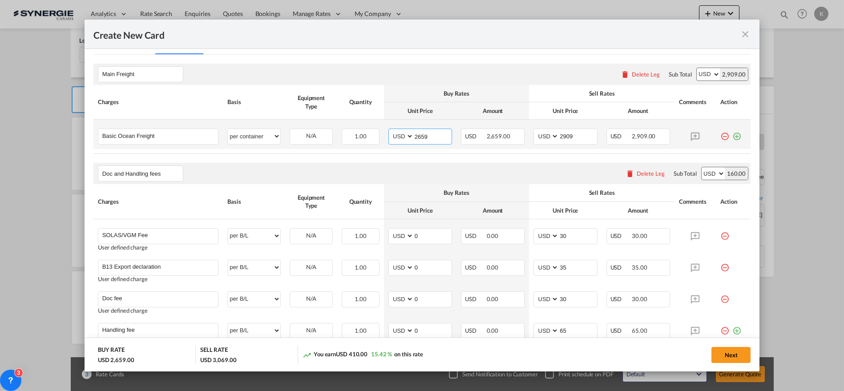
drag, startPoint x: 430, startPoint y: 133, endPoint x: 396, endPoint y: 133, distance: 33.8
click at [396, 133] on md-input-container "AED AFN ALL AMD ANG AOA ARS AUD AWG AZN BAM BBD BDT BGN BHD BIF BMD BND [PERSON…" at bounding box center [420, 137] width 64 height 16
type input "3274"
type input "3524"
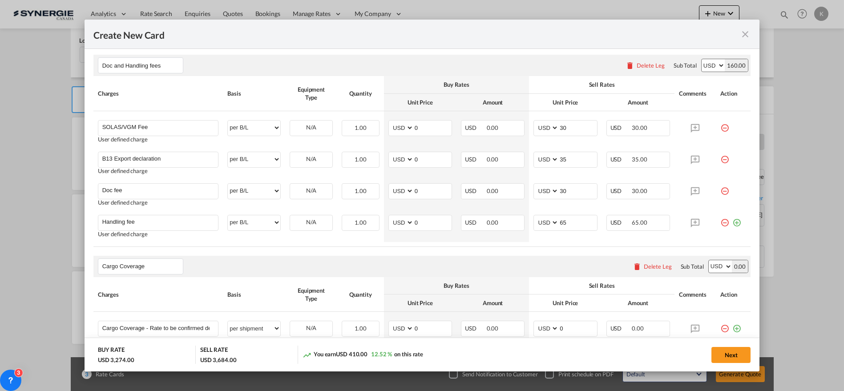
scroll to position [404, 0]
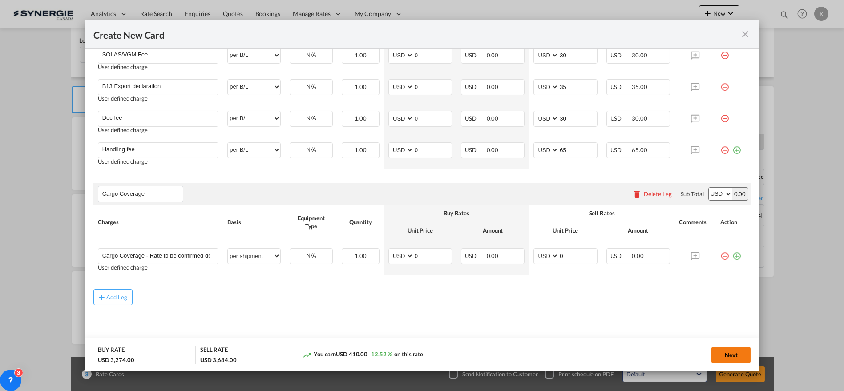
click at [718, 358] on button "Next" at bounding box center [730, 355] width 39 height 16
type input "[DATE]"
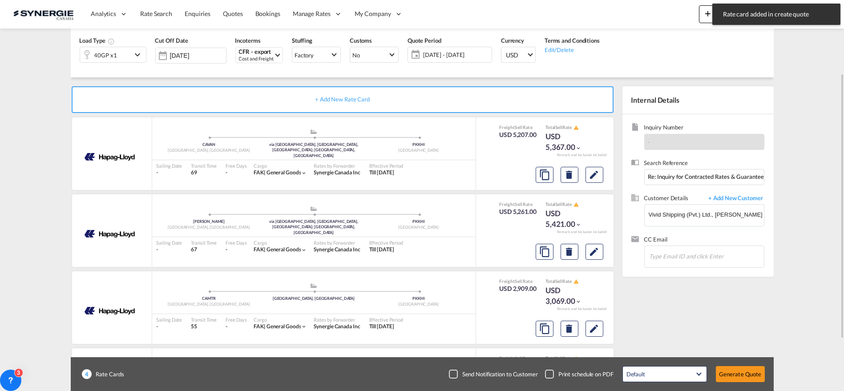
click at [454, 374] on div "Checkbox No Ink" at bounding box center [453, 374] width 9 height 9
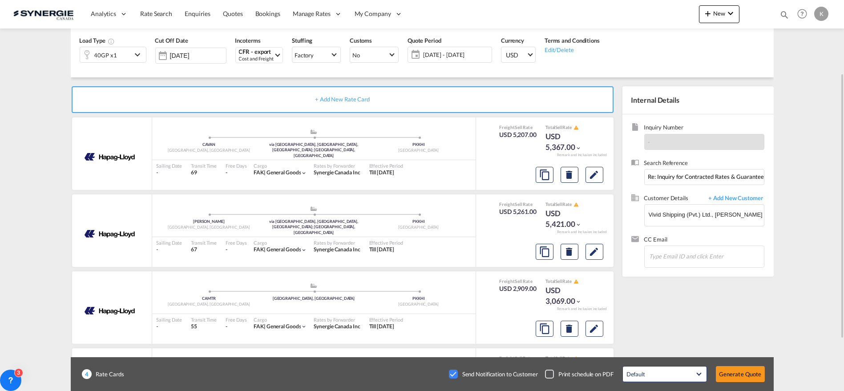
click at [456, 372] on div "Checkbox No Ink" at bounding box center [453, 374] width 9 height 9
click at [733, 372] on button "Generate Quote" at bounding box center [740, 374] width 49 height 16
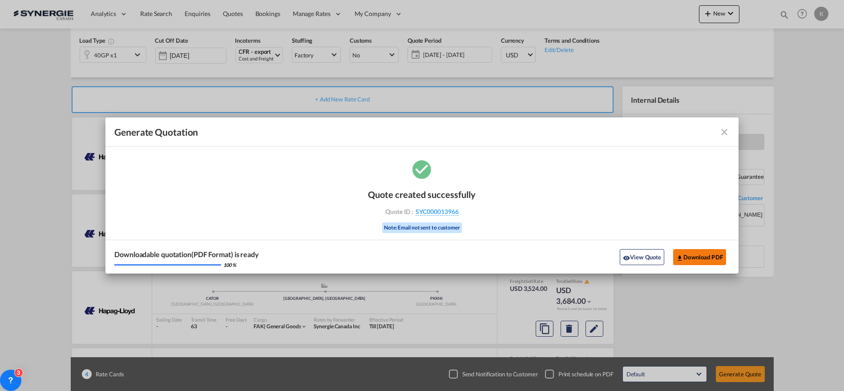
click at [708, 254] on button "Download PDF" at bounding box center [699, 257] width 53 height 16
